Goal: Task Accomplishment & Management: Use online tool/utility

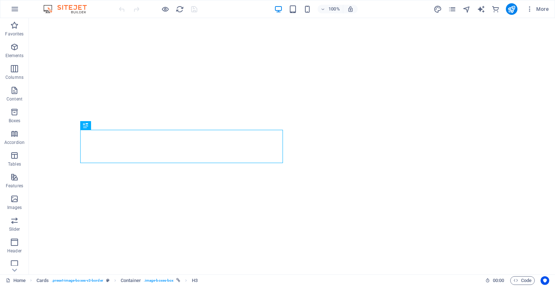
scroll to position [317, 0]
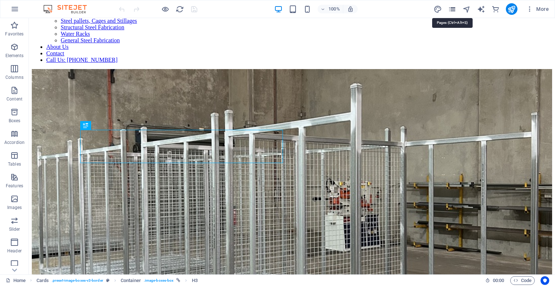
click at [454, 9] on icon "pages" at bounding box center [452, 9] width 8 height 8
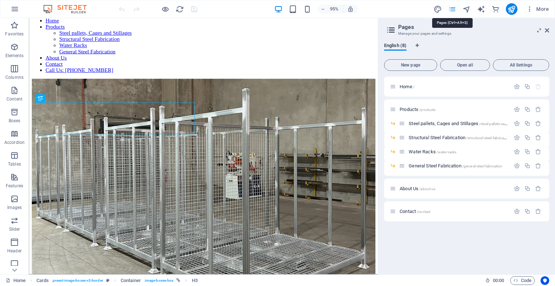
scroll to position [330, 0]
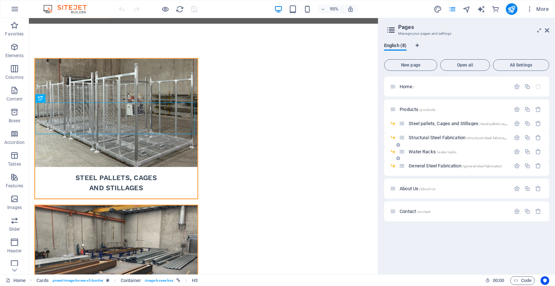
click at [425, 154] on div "Water Racks /water-racks" at bounding box center [454, 151] width 111 height 8
click at [427, 151] on span "Water Racks /water-racks" at bounding box center [433, 151] width 48 height 5
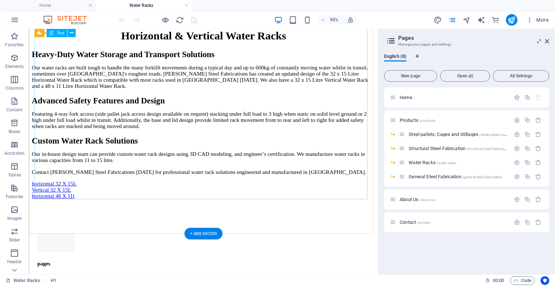
scroll to position [388, 0]
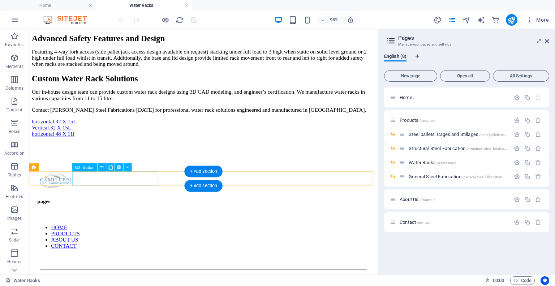
click at [135, 130] on div "horizontal 32 X 15L" at bounding box center [213, 126] width 362 height 7
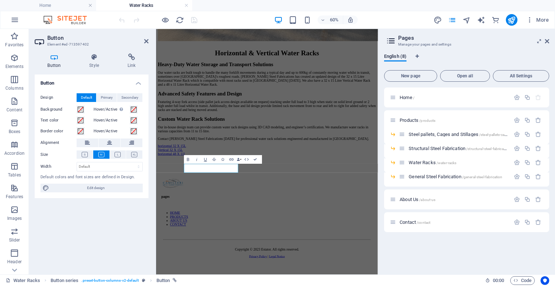
scroll to position [314, 0]
click at [139, 60] on icon at bounding box center [132, 56] width 34 height 7
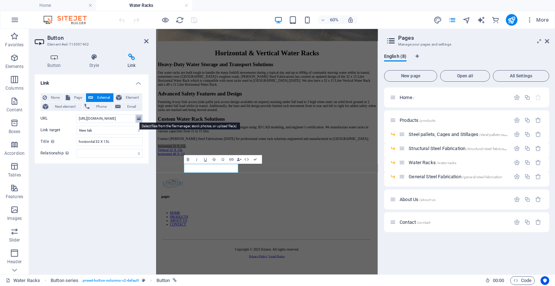
click at [140, 119] on icon at bounding box center [139, 119] width 4 height 8
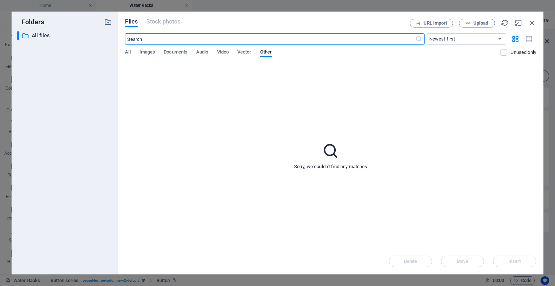
scroll to position [0, 0]
click at [172, 52] on span "Documents" at bounding box center [176, 53] width 24 height 10
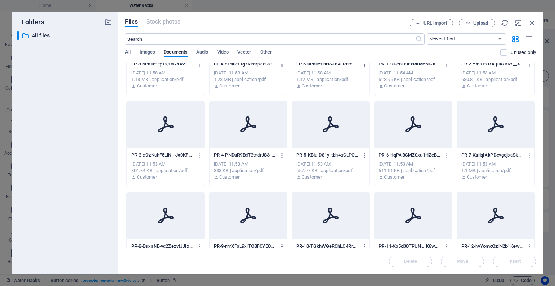
scroll to position [236, 0]
click at [271, 39] on input "text" at bounding box center [270, 39] width 290 height 12
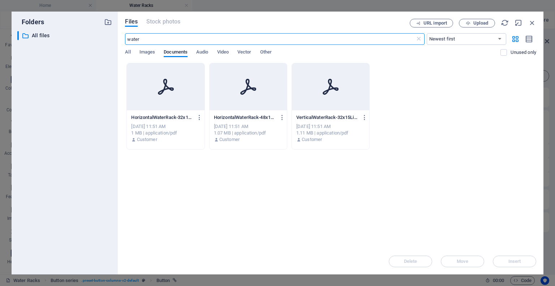
scroll to position [0, 0]
type input "water"
click at [188, 76] on div at bounding box center [165, 86] width 77 height 47
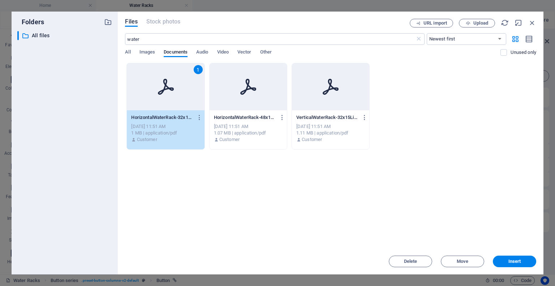
click at [263, 86] on div at bounding box center [248, 86] width 77 height 47
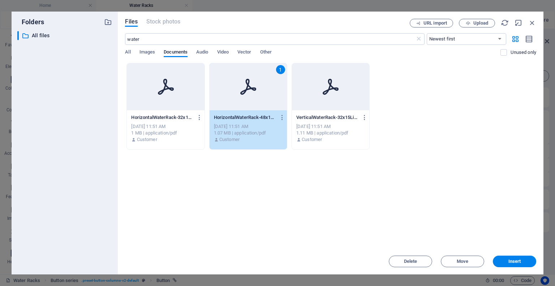
click at [311, 91] on div at bounding box center [330, 86] width 77 height 47
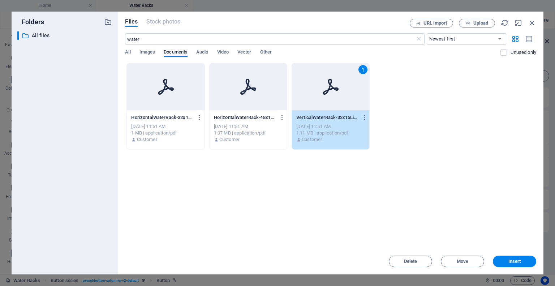
click at [187, 97] on div at bounding box center [165, 86] width 77 height 47
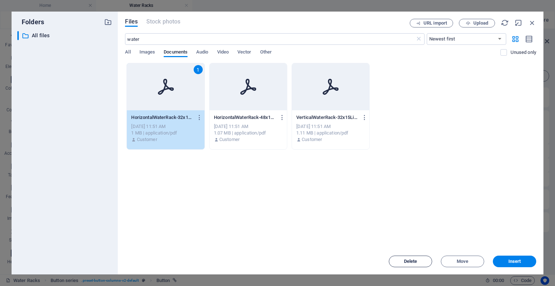
click at [417, 263] on span "Delete" at bounding box center [410, 261] width 13 height 4
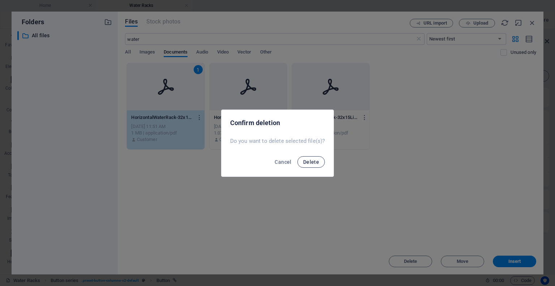
click at [312, 164] on span "Delete" at bounding box center [311, 162] width 16 height 6
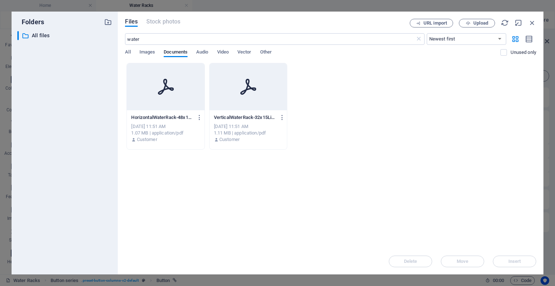
click at [220, 93] on div at bounding box center [248, 86] width 77 height 47
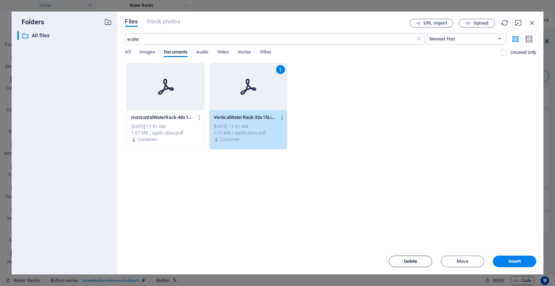
click at [406, 260] on span "Delete" at bounding box center [410, 261] width 13 height 4
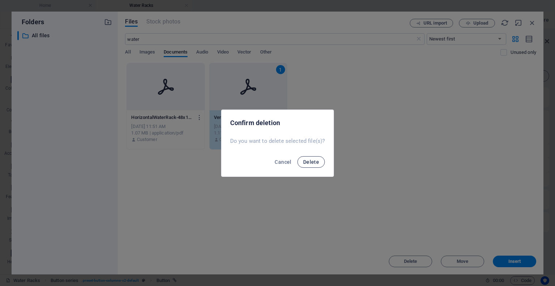
click at [305, 163] on span "Delete" at bounding box center [311, 162] width 16 height 6
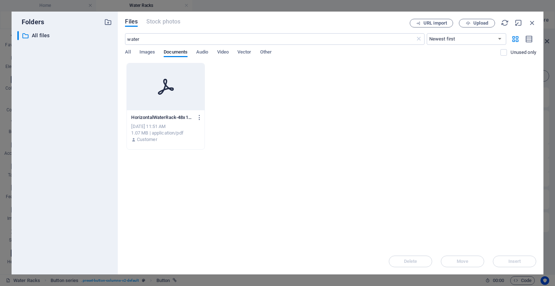
click at [167, 99] on div at bounding box center [165, 86] width 77 height 47
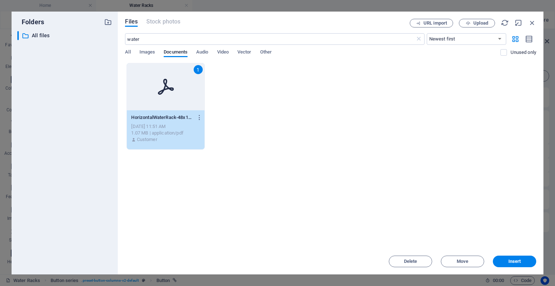
click at [415, 255] on div "Delete Move Insert" at bounding box center [330, 257] width 411 height 19
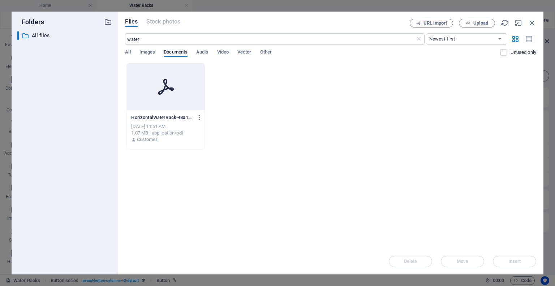
click at [182, 100] on div at bounding box center [165, 86] width 77 height 47
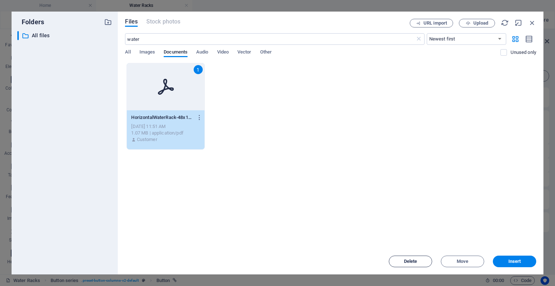
click at [420, 263] on span "Delete" at bounding box center [410, 261] width 37 height 4
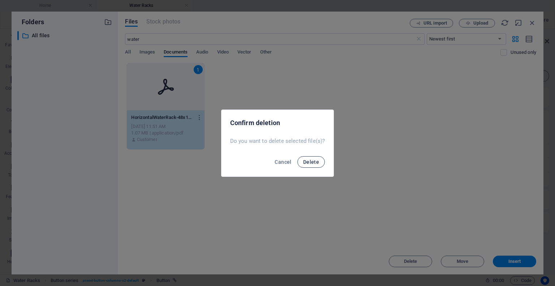
click at [310, 159] on span "Delete" at bounding box center [311, 162] width 16 height 6
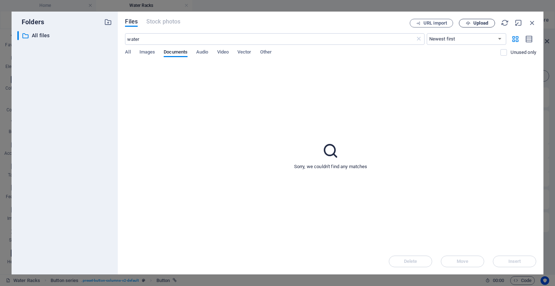
click at [476, 21] on span "Upload" at bounding box center [481, 23] width 15 height 4
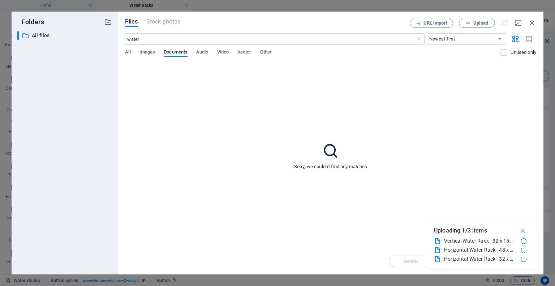
type input "[URL][DOMAIN_NAME]"
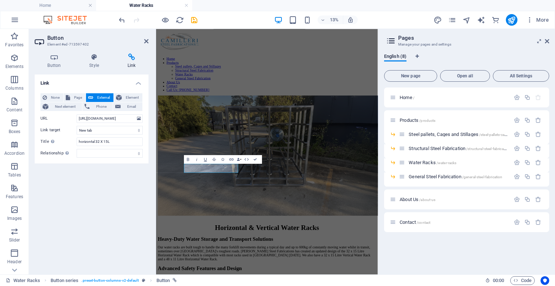
scroll to position [314, 0]
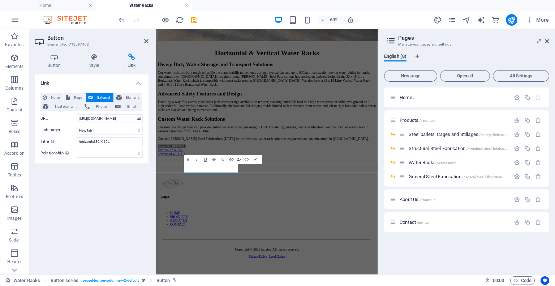
click at [136, 114] on div "None Page External Element Next element Phone Email Page Home Products -- Steel…" at bounding box center [91, 125] width 102 height 64
click at [195, 20] on icon "save" at bounding box center [194, 20] width 8 height 8
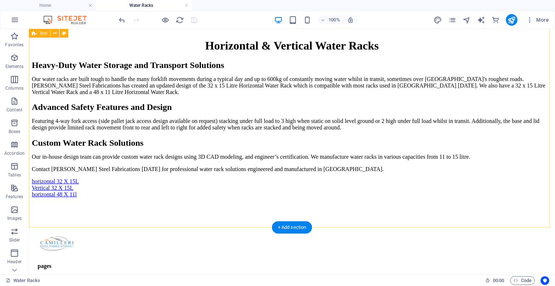
scroll to position [398, 0]
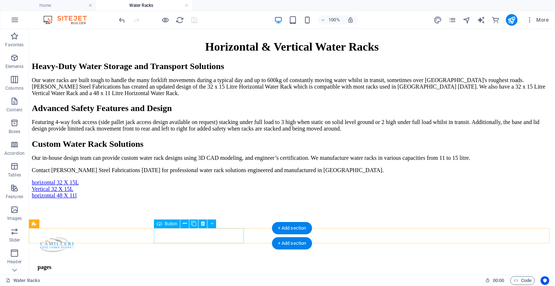
click at [202, 186] on div "horizontal 32 X 15L" at bounding box center [292, 182] width 521 height 7
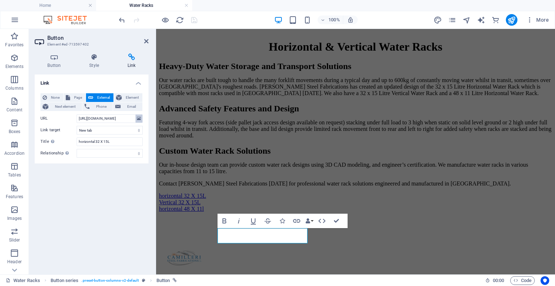
click at [139, 118] on icon at bounding box center [139, 119] width 4 height 8
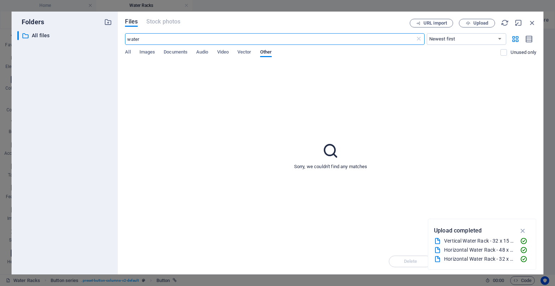
scroll to position [314, 0]
click at [183, 52] on span "Documents" at bounding box center [176, 53] width 24 height 10
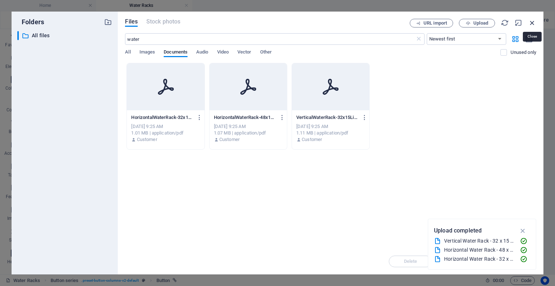
click at [529, 24] on icon "button" at bounding box center [532, 23] width 8 height 8
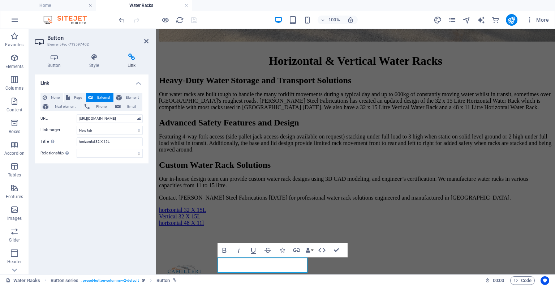
scroll to position [299, 0]
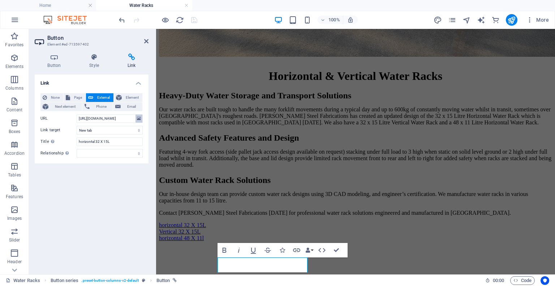
click at [140, 118] on icon at bounding box center [139, 119] width 4 height 8
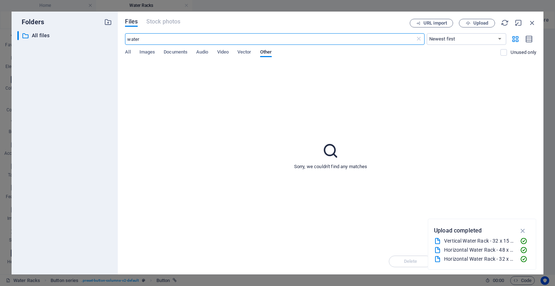
scroll to position [302, 0]
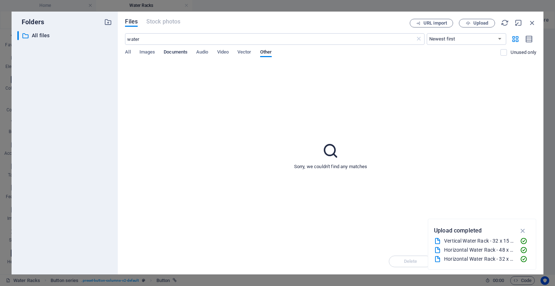
click at [173, 53] on span "Documents" at bounding box center [176, 53] width 24 height 10
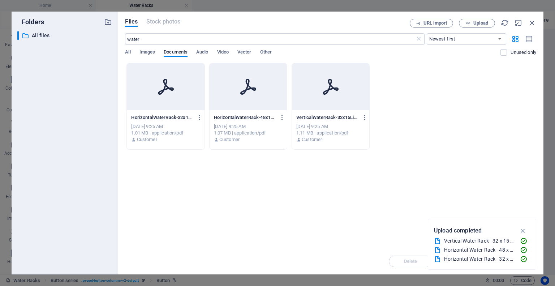
click at [162, 91] on icon at bounding box center [166, 87] width 16 height 16
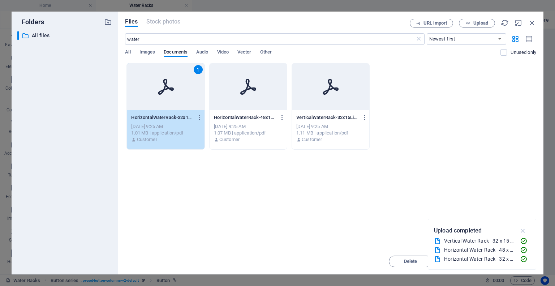
click at [523, 232] on icon "button" at bounding box center [523, 231] width 8 height 8
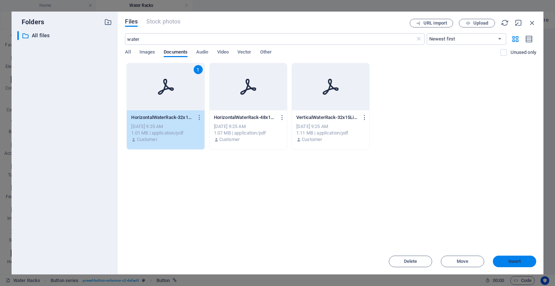
click at [513, 264] on span "Insert" at bounding box center [515, 261] width 13 height 4
type input "[URL][DOMAIN_NAME]"
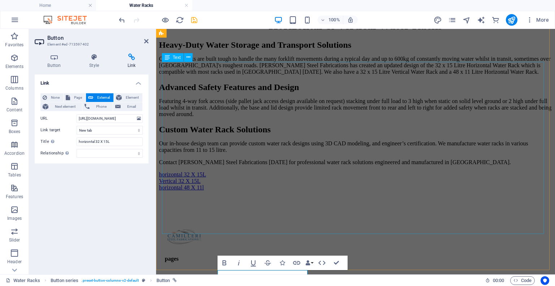
scroll to position [353, 0]
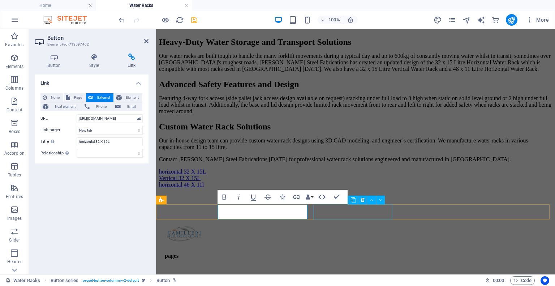
click at [358, 181] on div "Vertical 32 X 15L" at bounding box center [355, 178] width 393 height 7
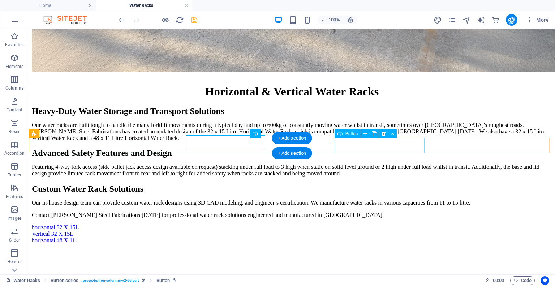
scroll to position [422, 0]
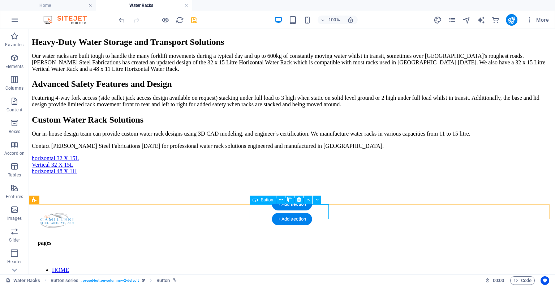
click at [318, 168] on div "Vertical 32 X 15L" at bounding box center [292, 165] width 521 height 7
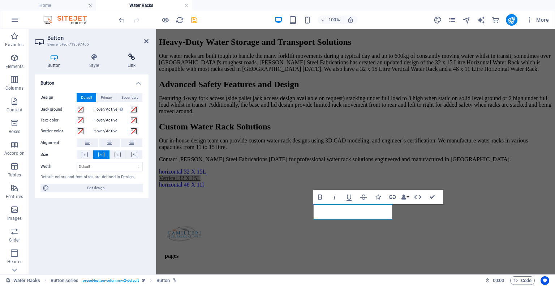
click at [135, 60] on icon at bounding box center [132, 56] width 34 height 7
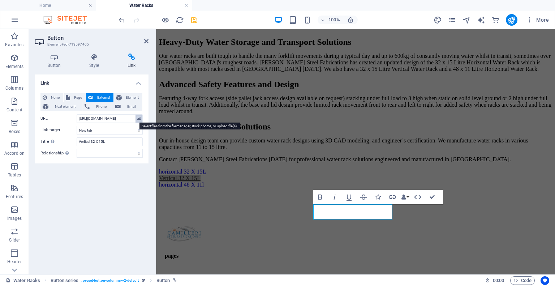
click at [140, 118] on icon at bounding box center [139, 119] width 4 height 8
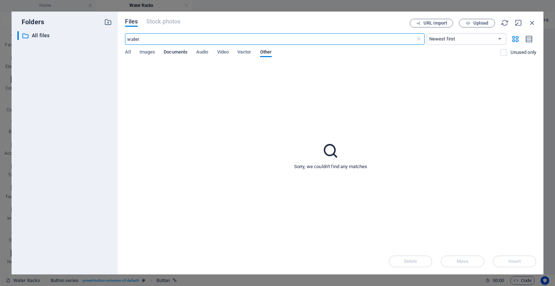
click at [178, 52] on span "Documents" at bounding box center [176, 53] width 24 height 10
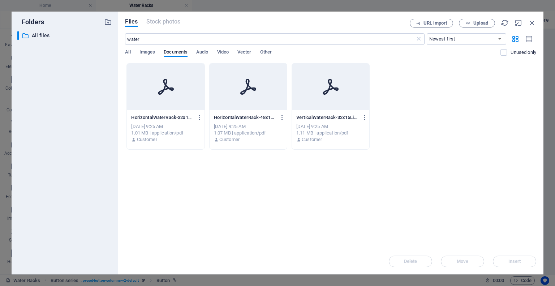
click at [338, 95] on div at bounding box center [330, 86] width 77 height 47
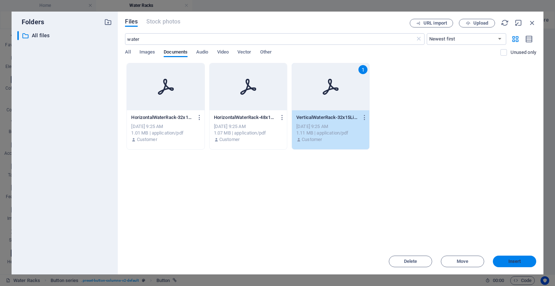
click at [519, 263] on span "Insert" at bounding box center [515, 261] width 13 height 4
type input "[URL][DOMAIN_NAME]"
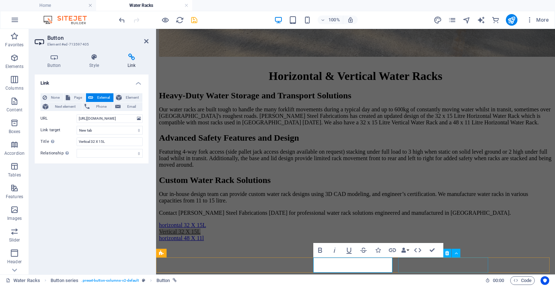
click at [428, 241] on div "horizontal 48 X 11l" at bounding box center [355, 238] width 393 height 7
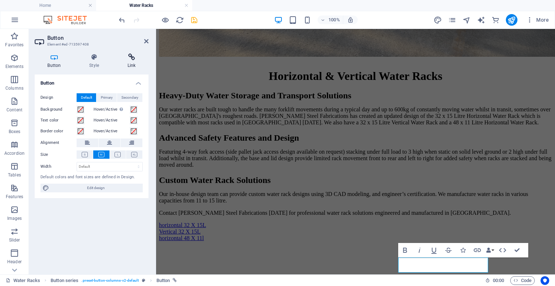
click at [133, 65] on h4 "Link" at bounding box center [132, 60] width 34 height 15
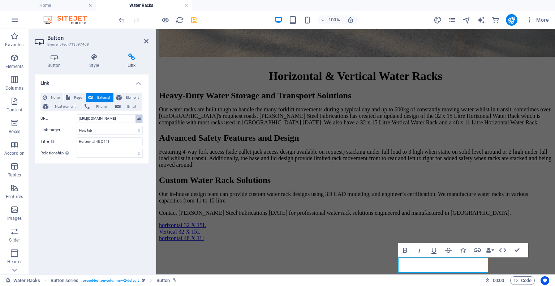
click at [140, 118] on icon at bounding box center [139, 119] width 4 height 8
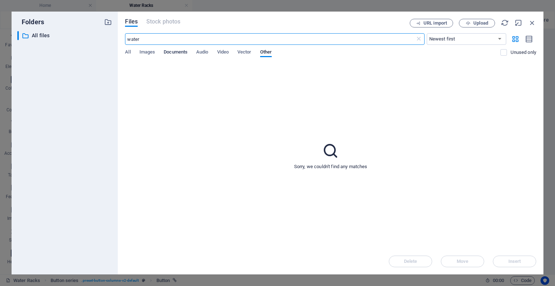
click at [179, 49] on span "Documents" at bounding box center [176, 53] width 24 height 10
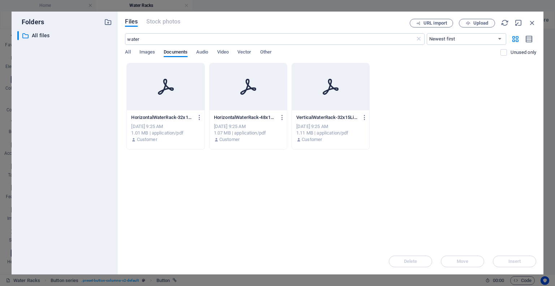
click at [250, 92] on icon at bounding box center [248, 86] width 17 height 17
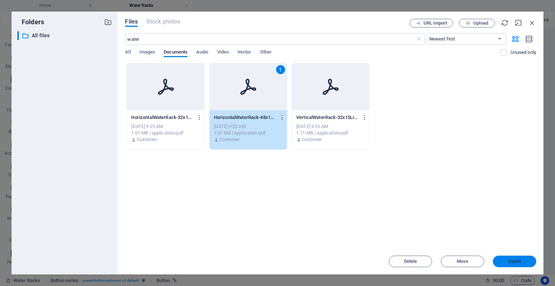
click at [517, 261] on span "Insert" at bounding box center [515, 261] width 13 height 4
type input "[URL][DOMAIN_NAME]"
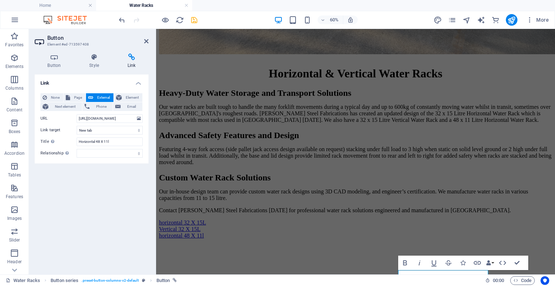
scroll to position [287, 0]
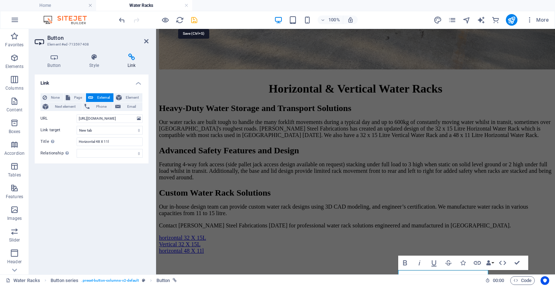
click at [194, 21] on icon "save" at bounding box center [194, 20] width 8 height 8
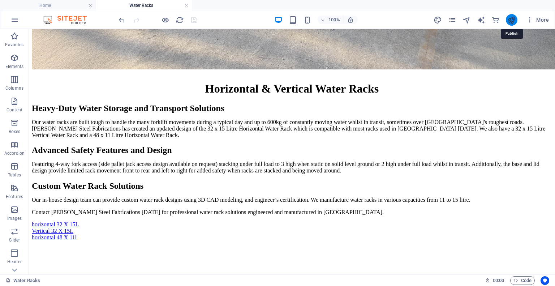
click at [513, 20] on icon "publish" at bounding box center [512, 20] width 8 height 8
